Goal: Task Accomplishment & Management: Manage account settings

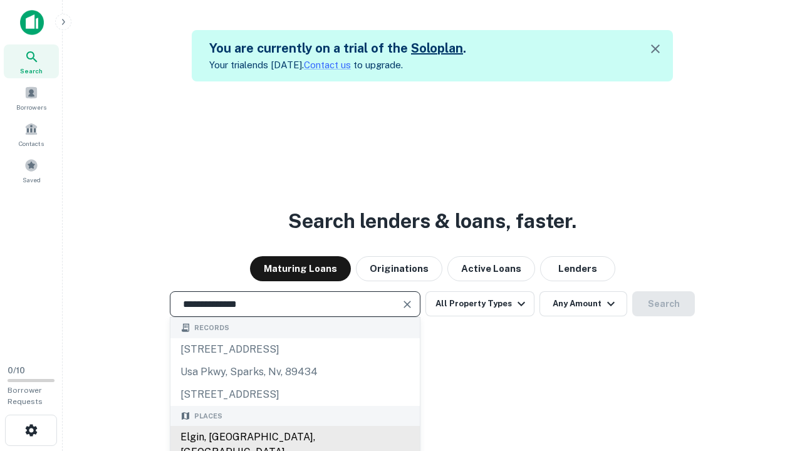
click at [294, 437] on div "Elgin, [GEOGRAPHIC_DATA], [GEOGRAPHIC_DATA]" at bounding box center [294, 445] width 249 height 38
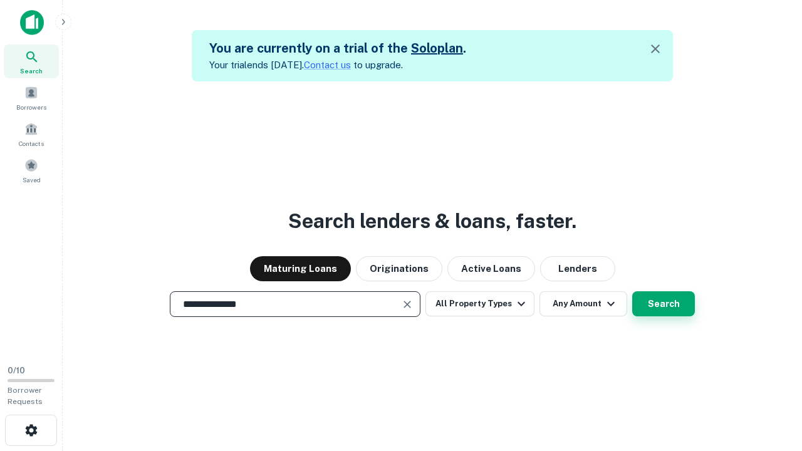
click at [663, 304] on button "Search" at bounding box center [663, 303] width 63 height 25
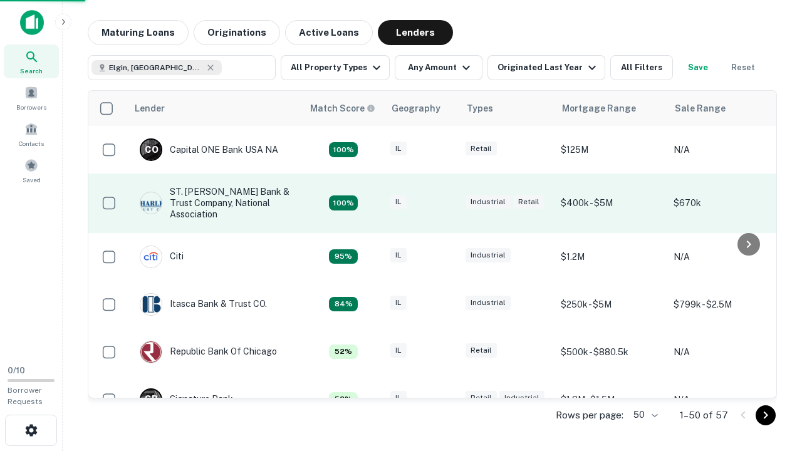
click at [445, 203] on div "IL" at bounding box center [421, 203] width 63 height 17
